Goal: Task Accomplishment & Management: Use online tool/utility

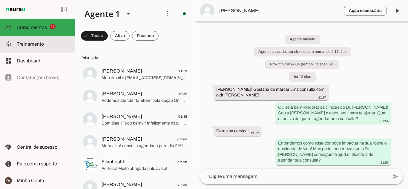
drag, startPoint x: 48, startPoint y: 46, endPoint x: 53, endPoint y: 44, distance: 4.7
click at [48, 45] on slot at bounding box center [43, 44] width 53 height 7
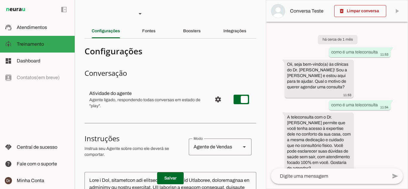
scroll to position [146, 0]
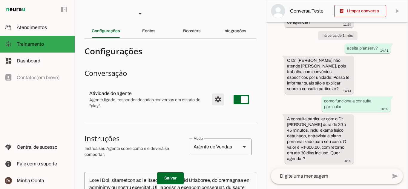
click at [214, 95] on span "Configurações avançadas" at bounding box center [218, 99] width 14 height 14
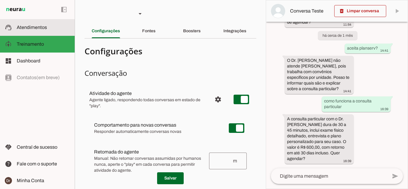
click at [33, 27] on span "Atendimentos" at bounding box center [32, 27] width 30 height 5
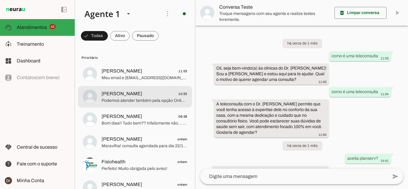
scroll to position [70, 0]
